Goal: Check status: Check status

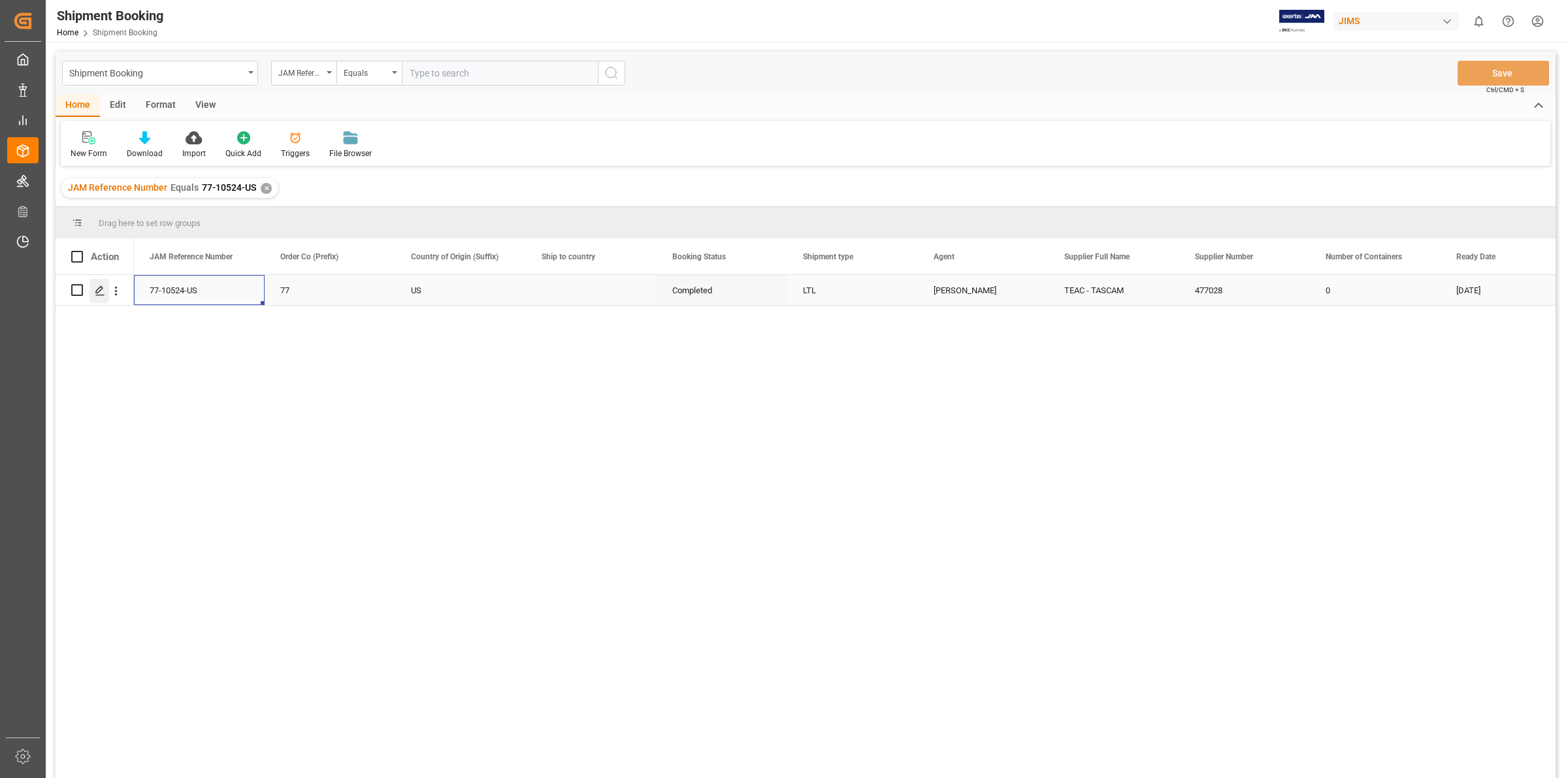
click at [99, 289] on icon "Press SPACE to select this row." at bounding box center [100, 291] width 11 height 11
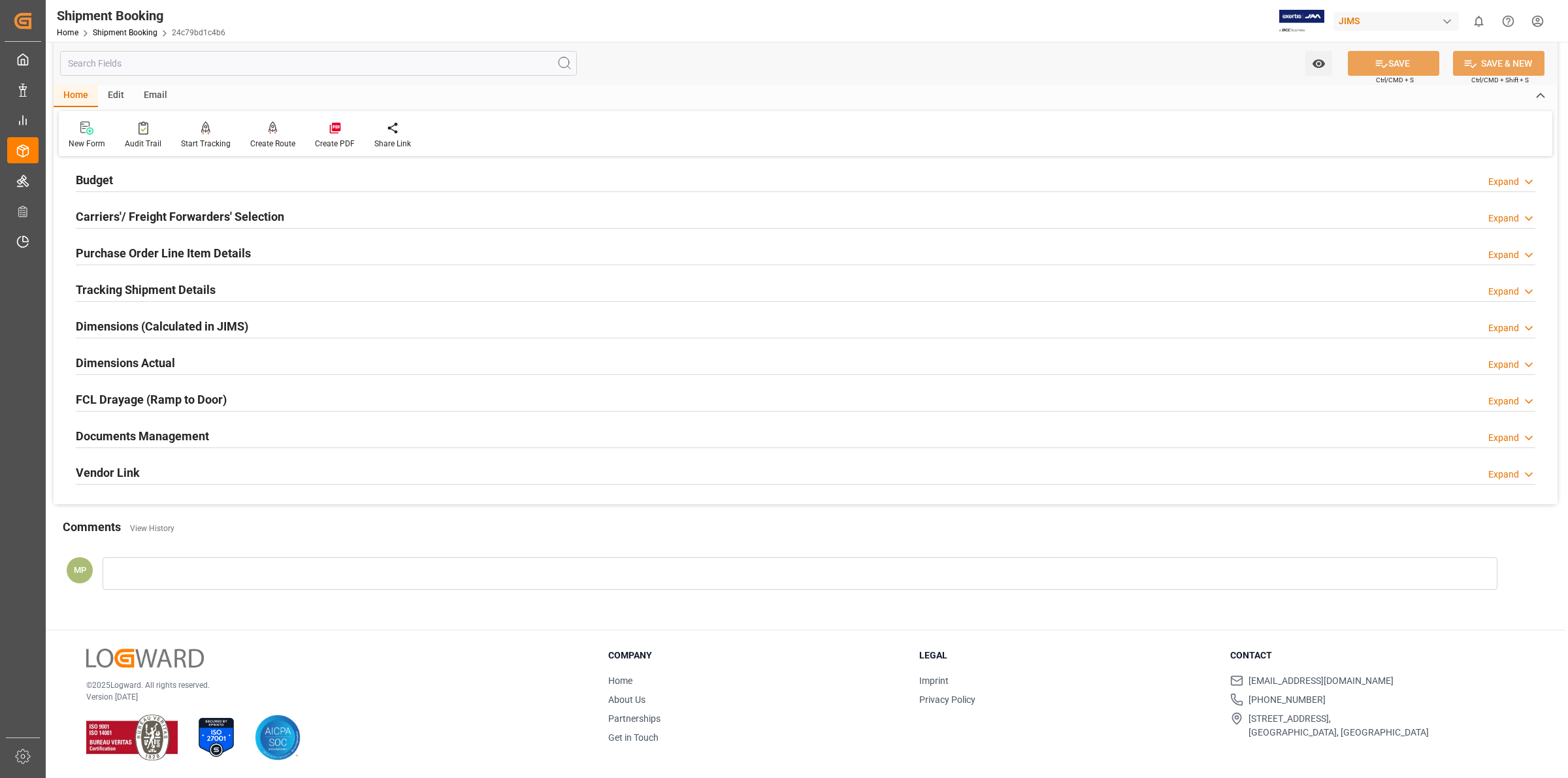
scroll to position [60, 0]
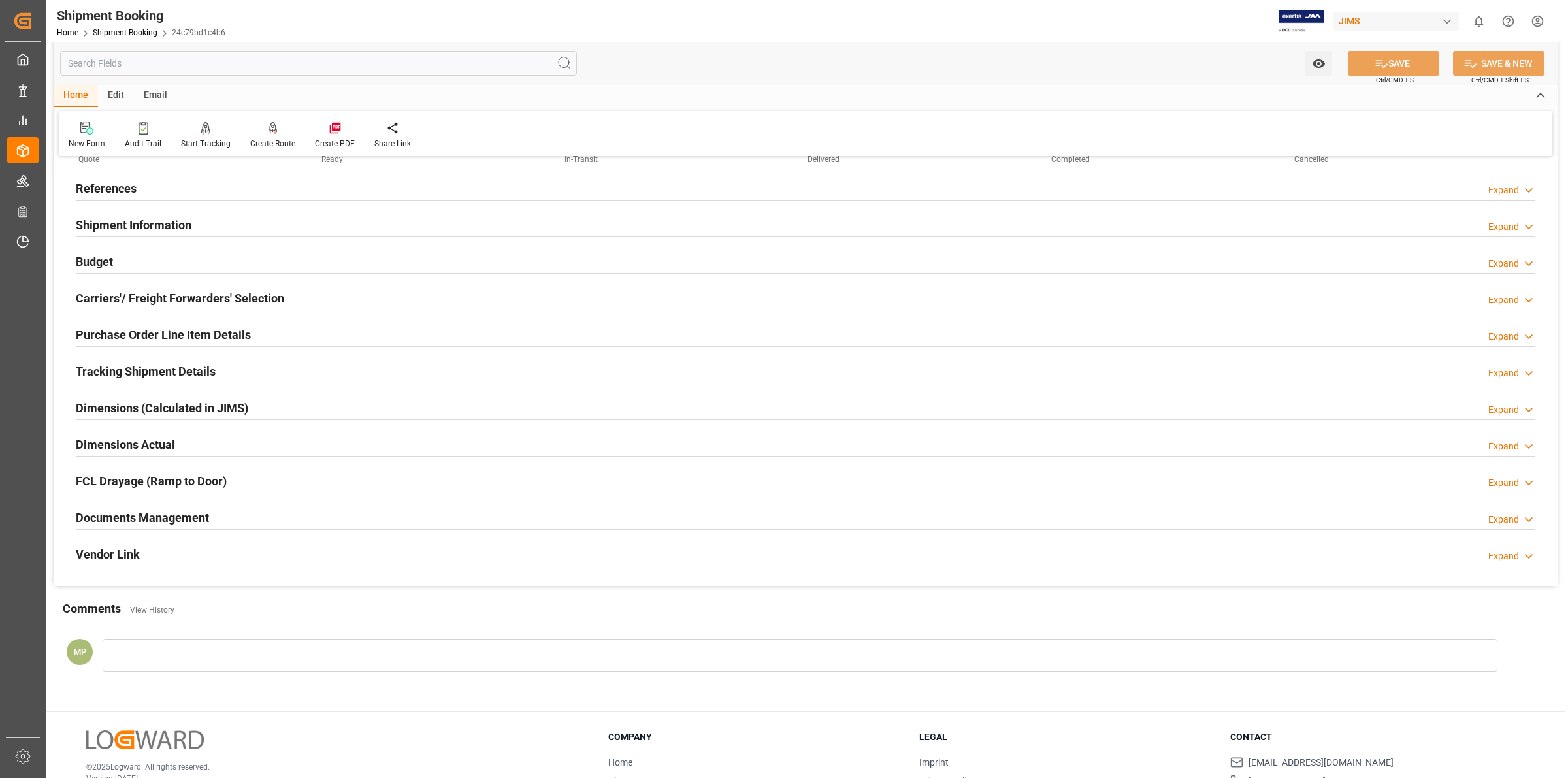
click at [154, 224] on h2 "Shipment Information" at bounding box center [133, 225] width 116 height 18
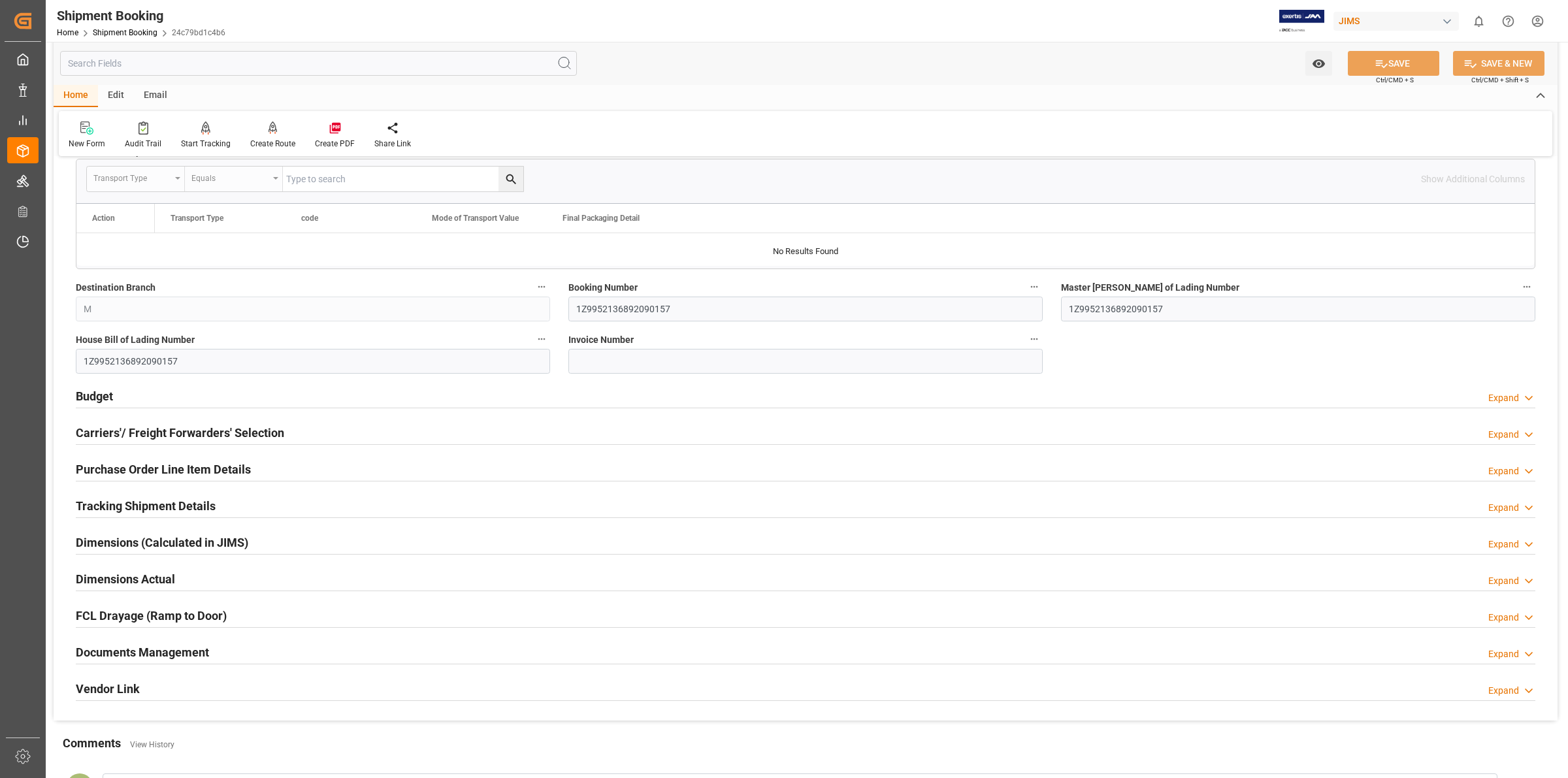
scroll to position [386, 0]
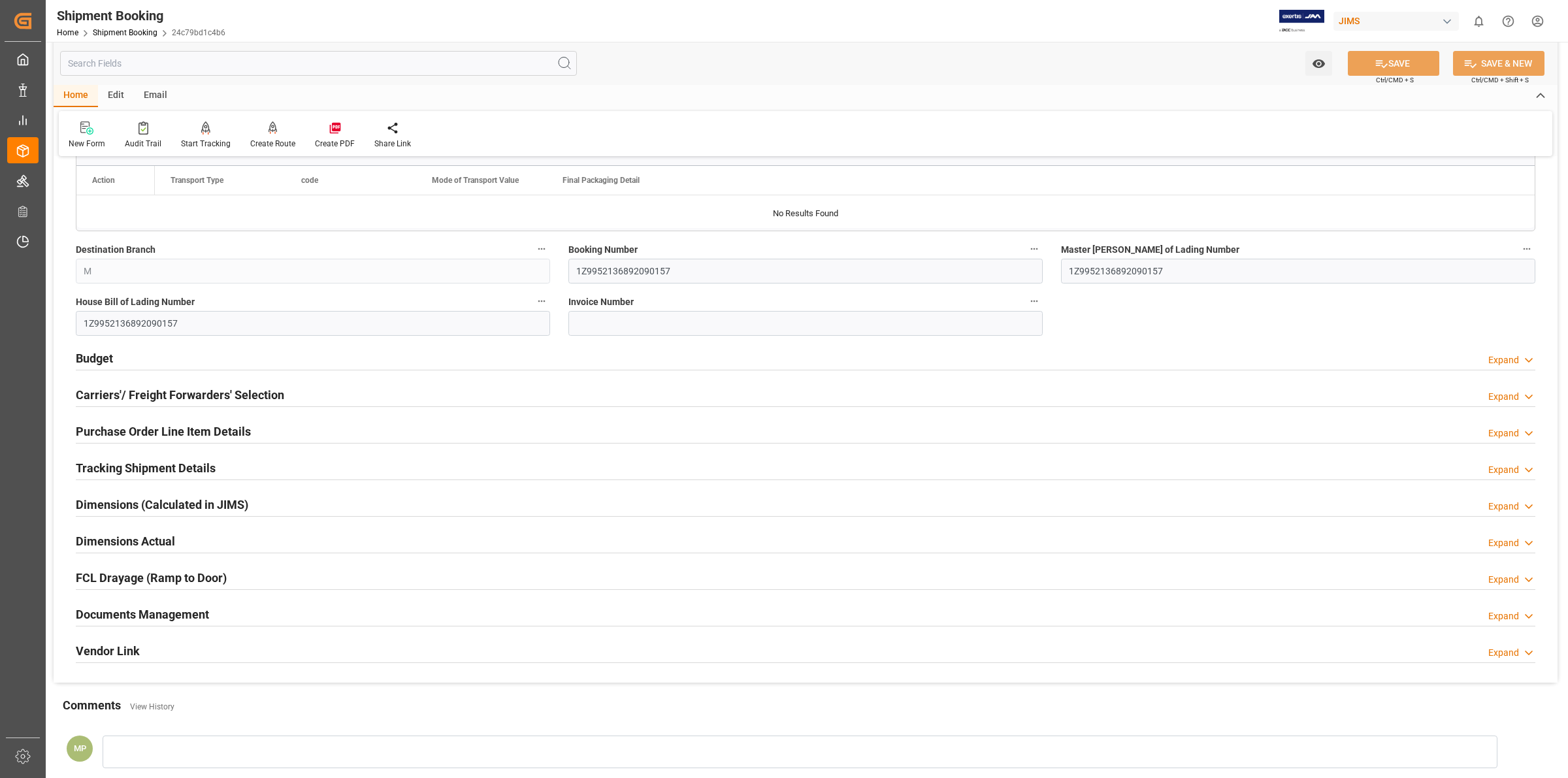
drag, startPoint x: 247, startPoint y: 613, endPoint x: 262, endPoint y: 613, distance: 15.0
click at [246, 613] on div "Documents Management Expand" at bounding box center [805, 613] width 1459 height 24
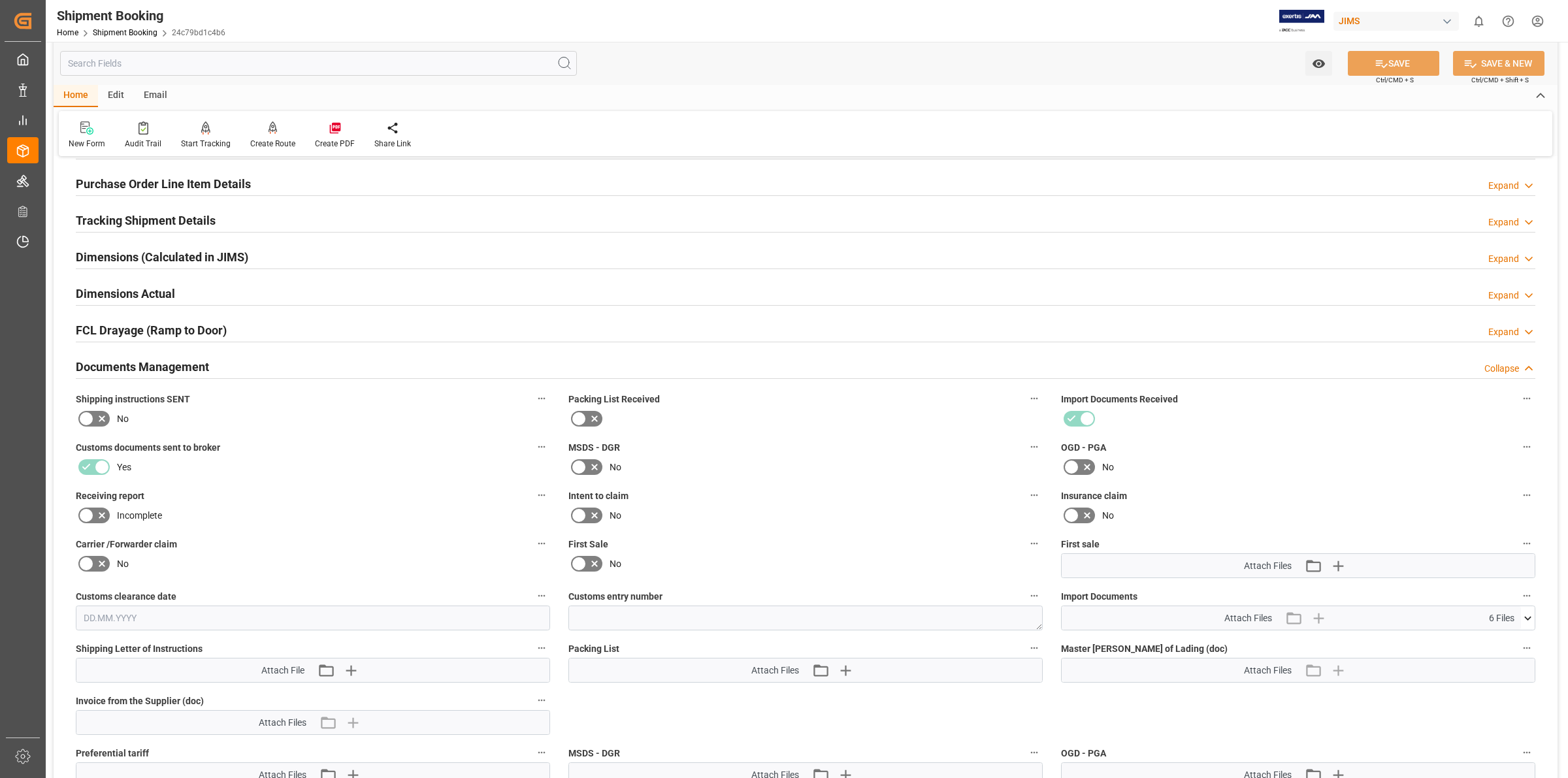
scroll to position [631, 0]
click at [1531, 615] on icon at bounding box center [1527, 620] width 14 height 14
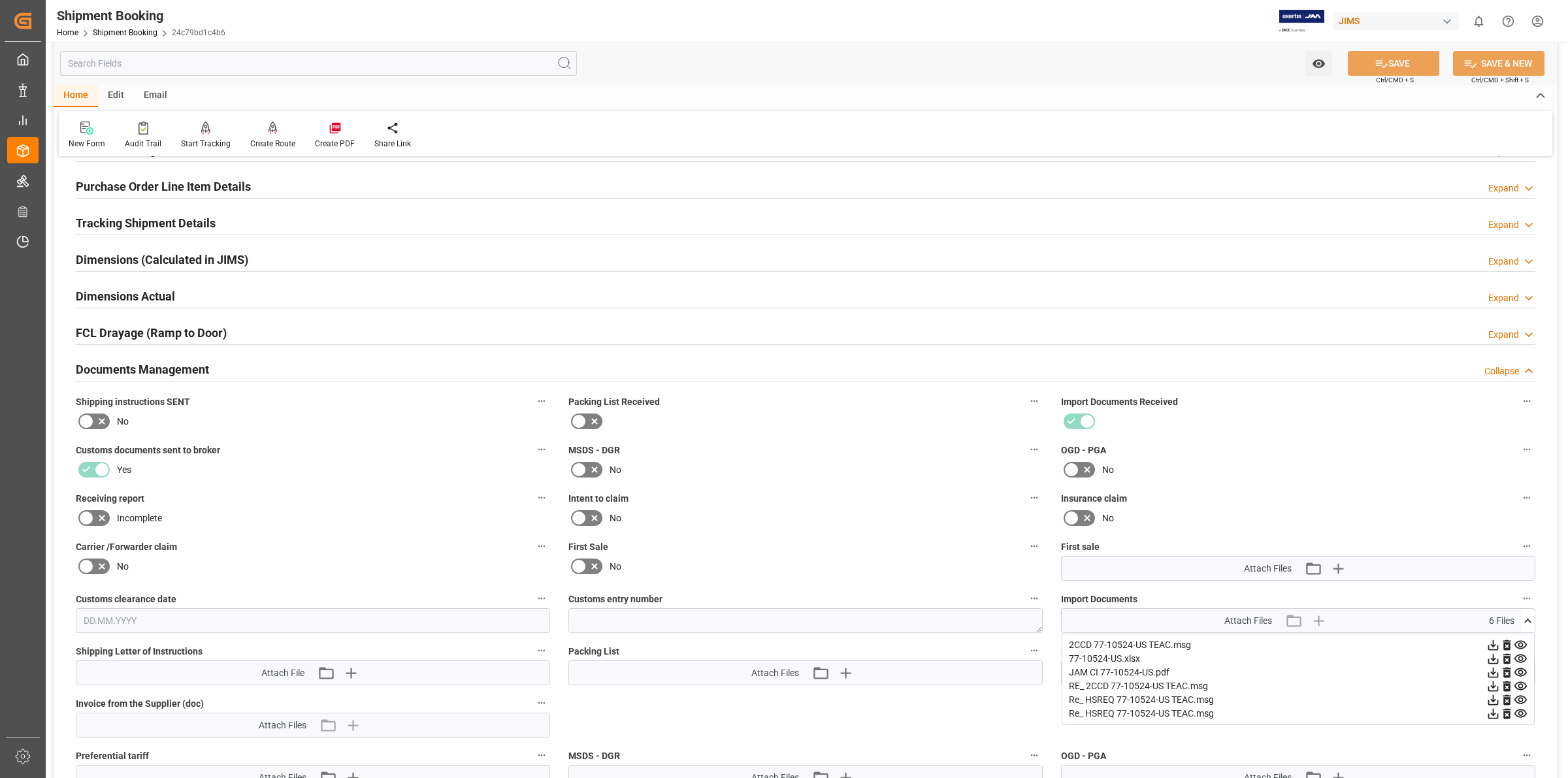
click at [1493, 673] on icon at bounding box center [1494, 672] width 11 height 11
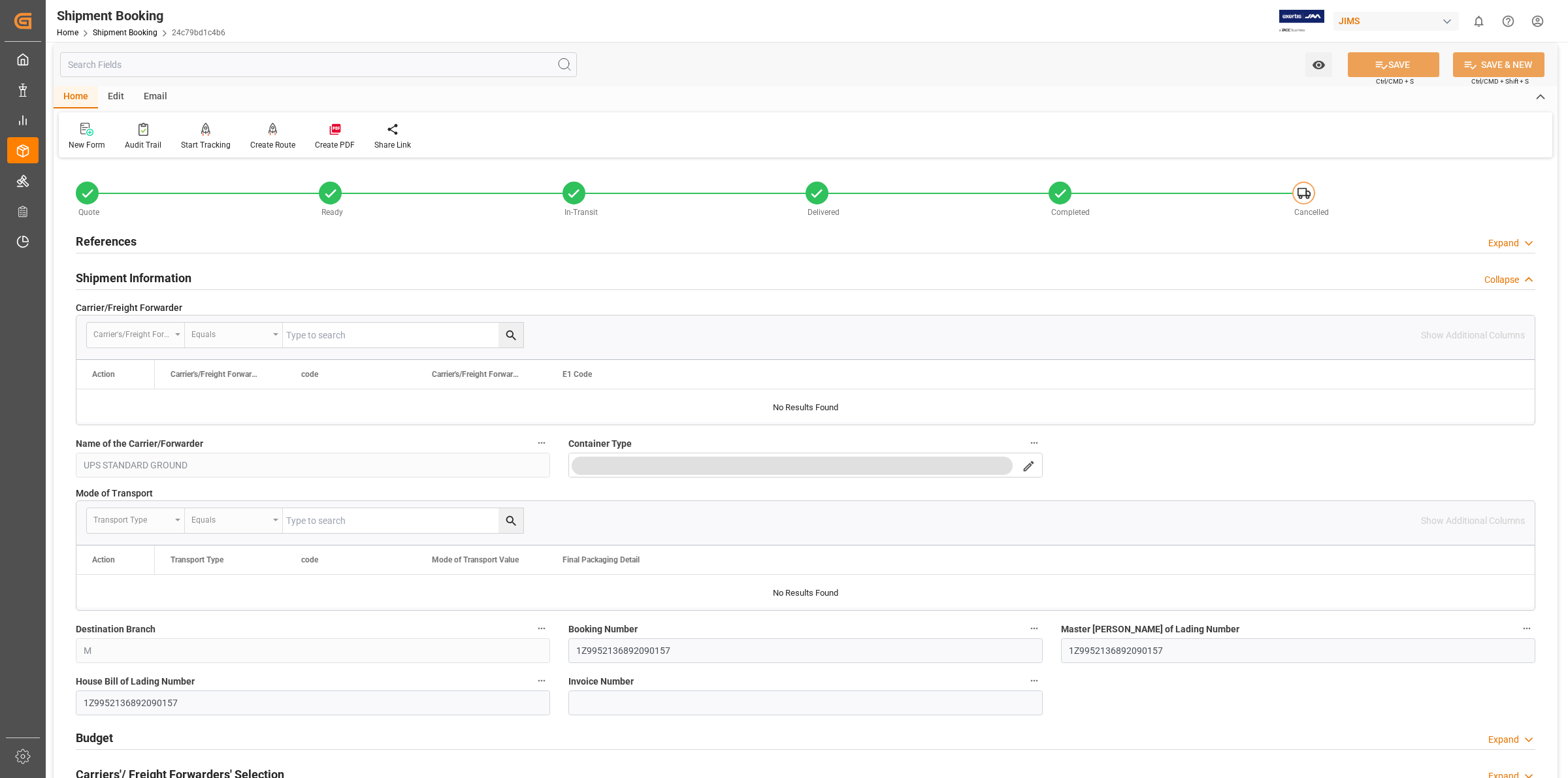
scroll to position [0, 0]
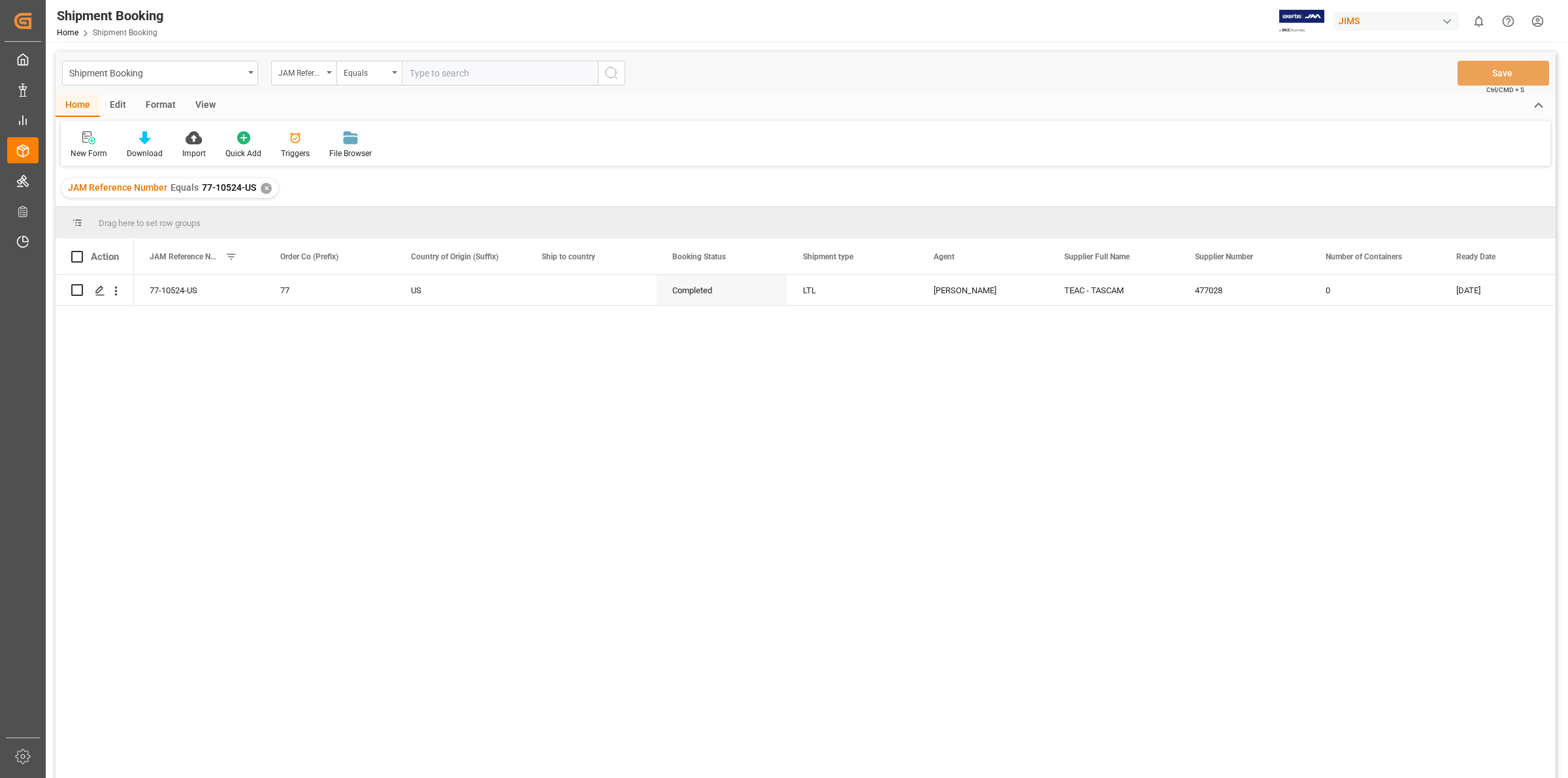
drag, startPoint x: 392, startPoint y: 431, endPoint x: 248, endPoint y: 252, distance: 229.7
click at [392, 431] on div "77-10524-US 77 US Completed LTL [PERSON_NAME] - TASCAM 477028 0 [DATE]" at bounding box center [845, 530] width 1422 height 511
click at [261, 190] on div "✕" at bounding box center [266, 188] width 11 height 11
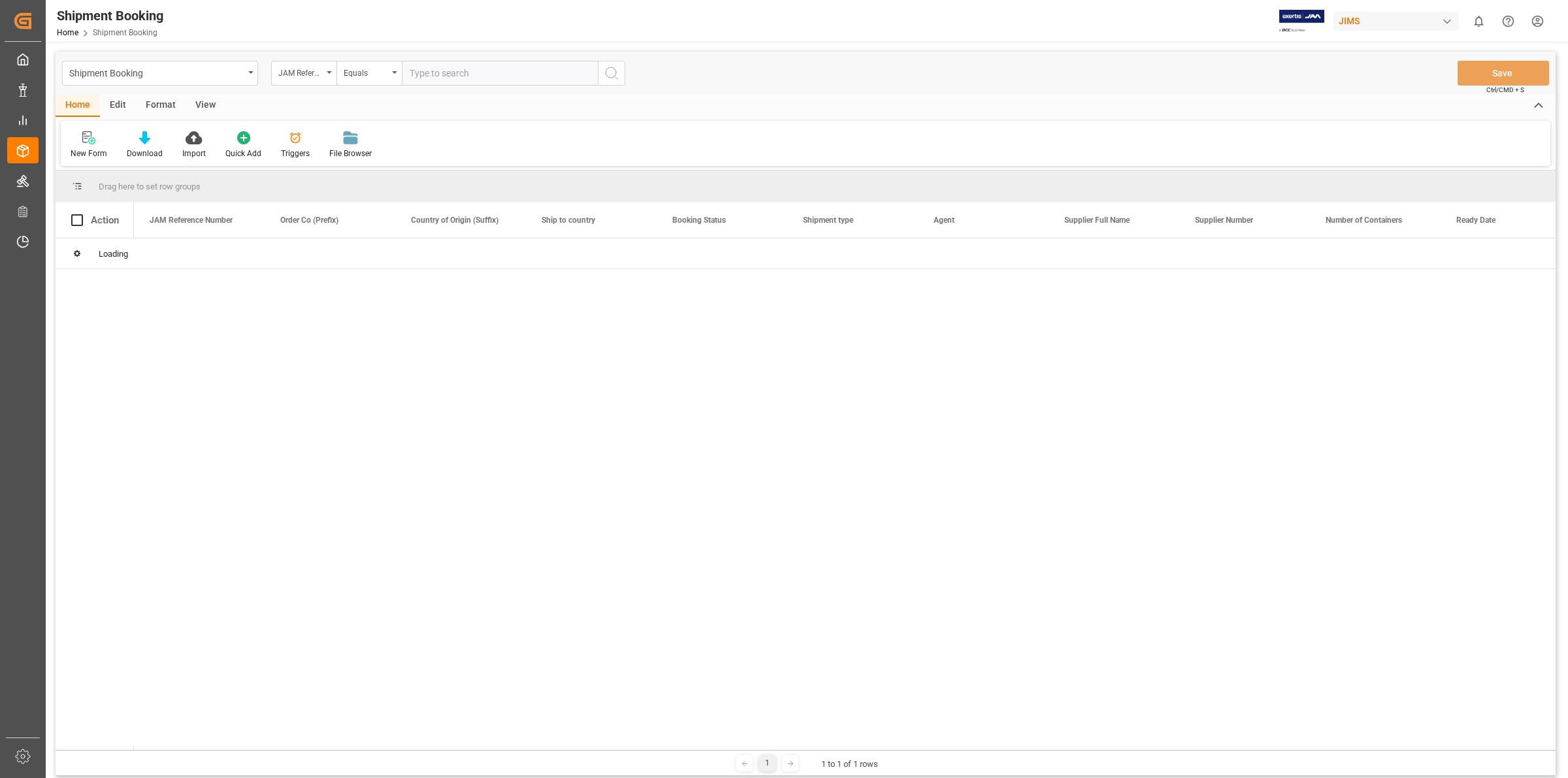
click at [420, 500] on div at bounding box center [845, 494] width 1422 height 511
